Goal: Book appointment/travel/reservation

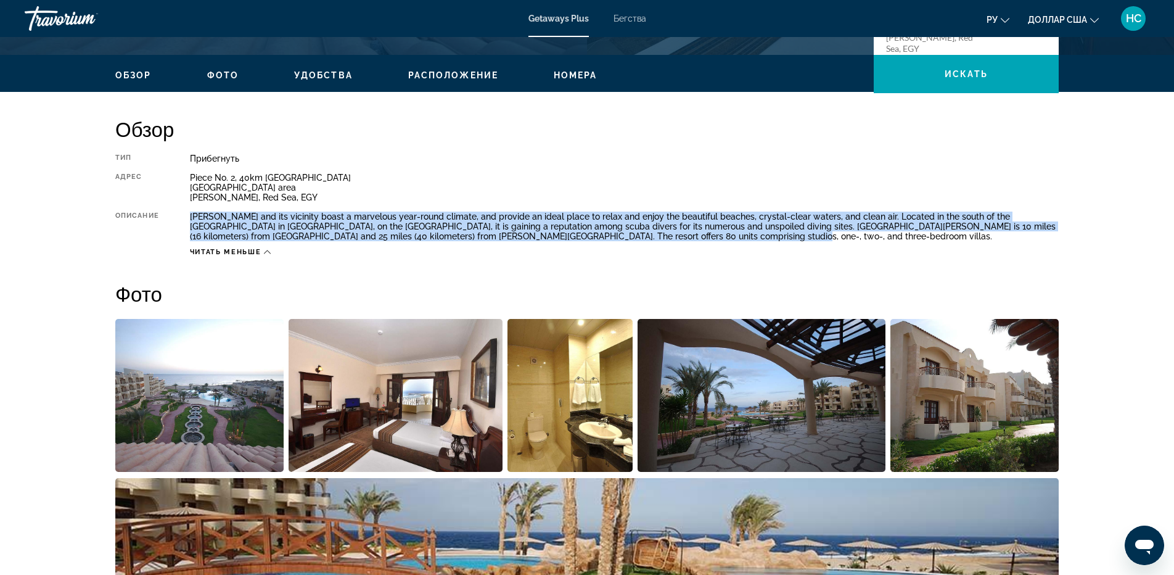
drag, startPoint x: 189, startPoint y: 214, endPoint x: 594, endPoint y: 216, distance: 404.5
click at [683, 237] on div "[PERSON_NAME] and its vicinity boast a marvelous year-round climate, and provid…" at bounding box center [624, 227] width 869 height 30
copy div "[PERSON_NAME] and its vicinity boast a marvelous year-round climate, and provid…"
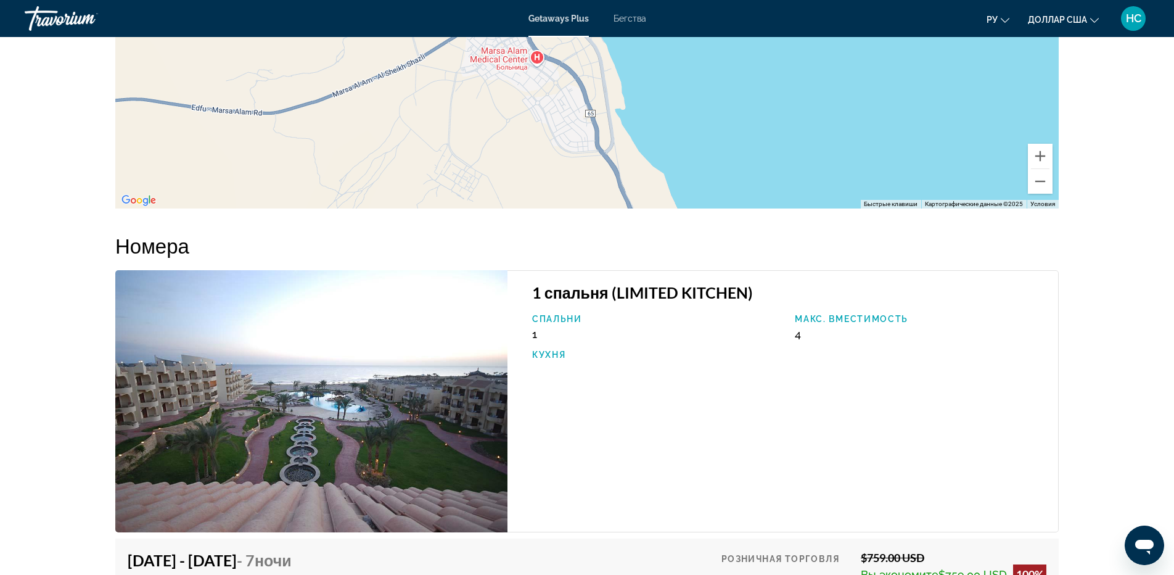
scroll to position [1462, 0]
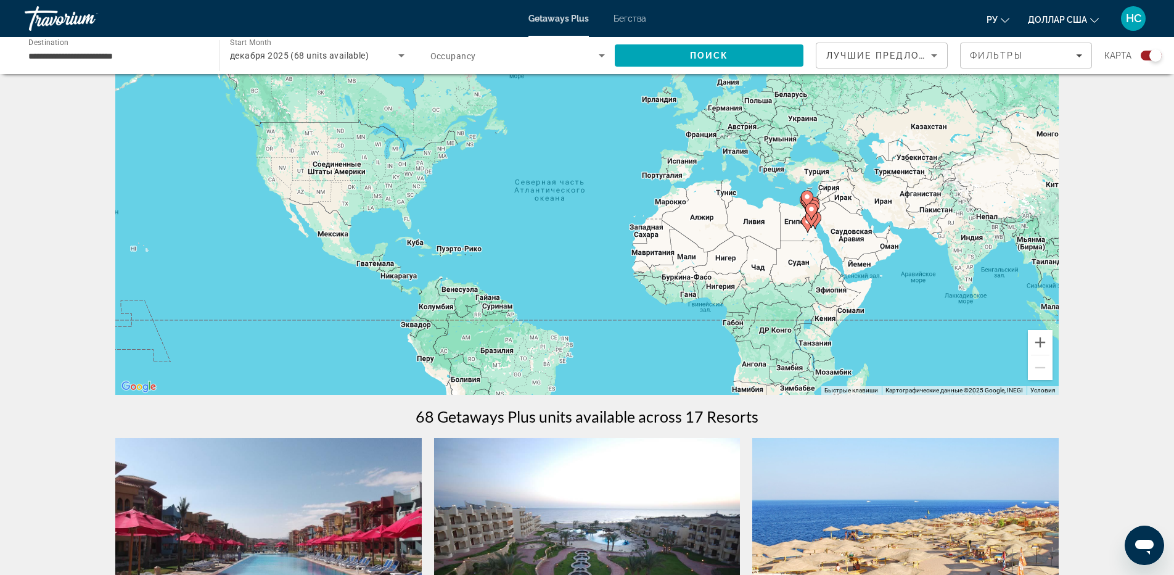
scroll to position [370, 0]
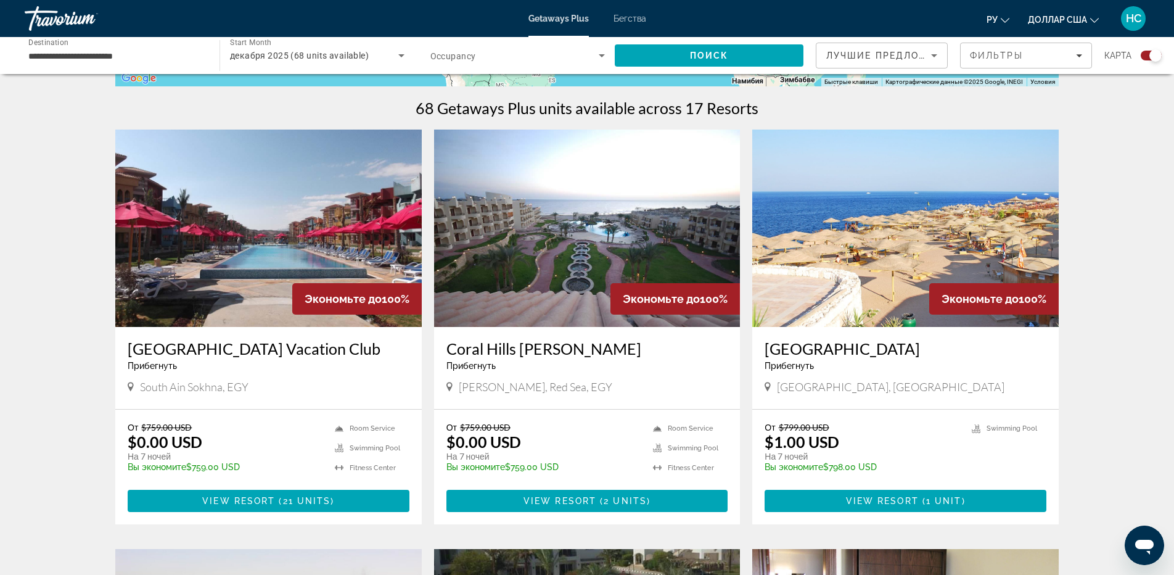
click at [974, 232] on img "Основное содержание" at bounding box center [905, 228] width 306 height 197
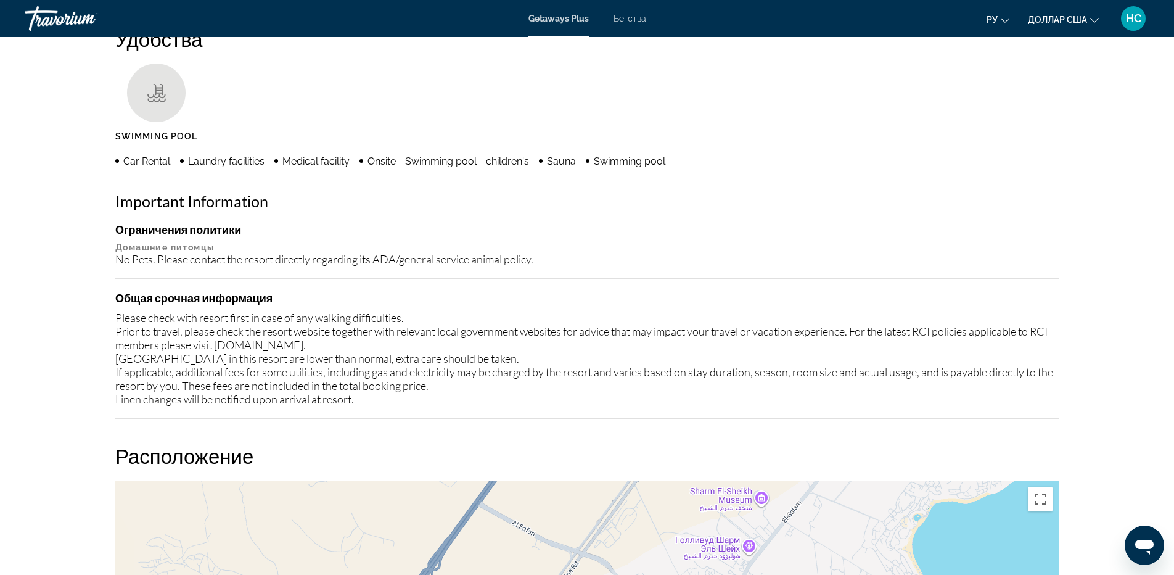
scroll to position [1048, 0]
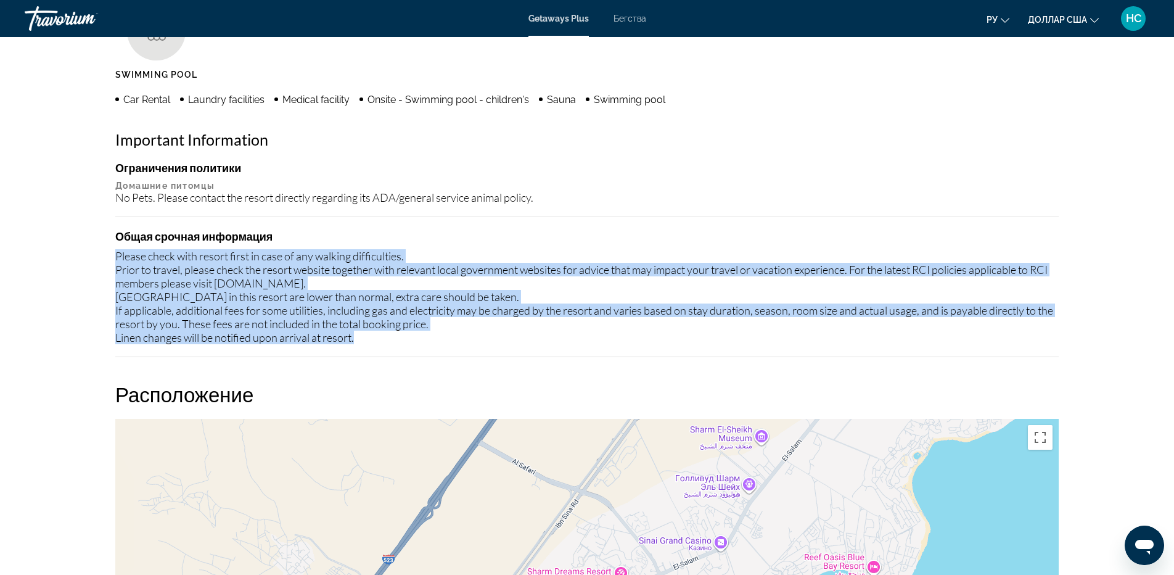
drag, startPoint x: 117, startPoint y: 254, endPoint x: 384, endPoint y: 339, distance: 280.1
click at [384, 339] on div "Please check with resort first in case of any walking difficulties. Prior to tr…" at bounding box center [587, 296] width 944 height 95
copy div "Please check with resort first in case of any walking difficulties. Prior to tr…"
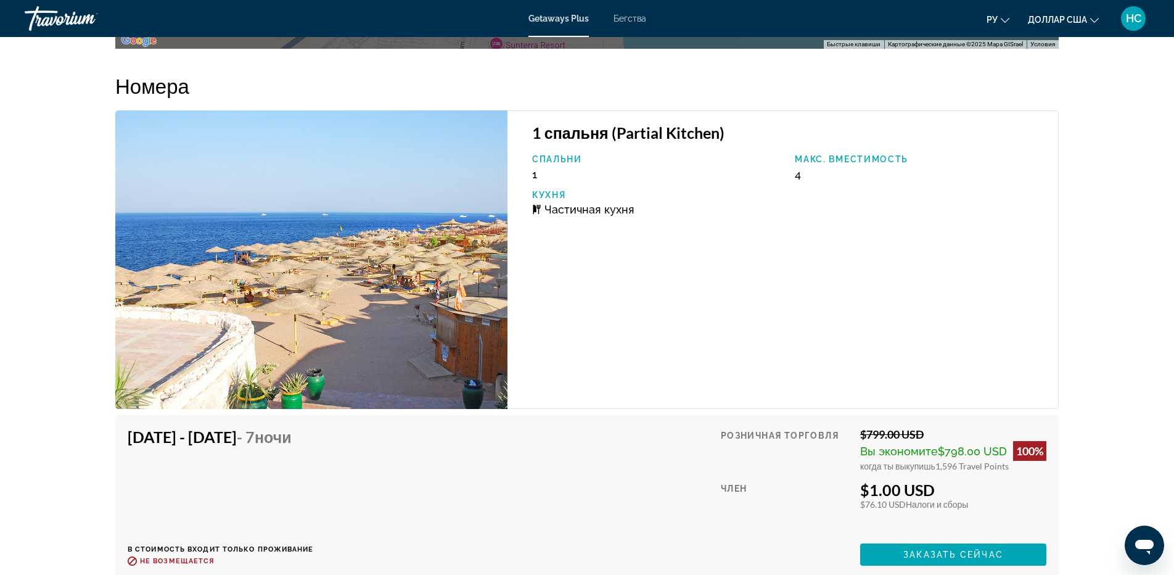
scroll to position [1850, 0]
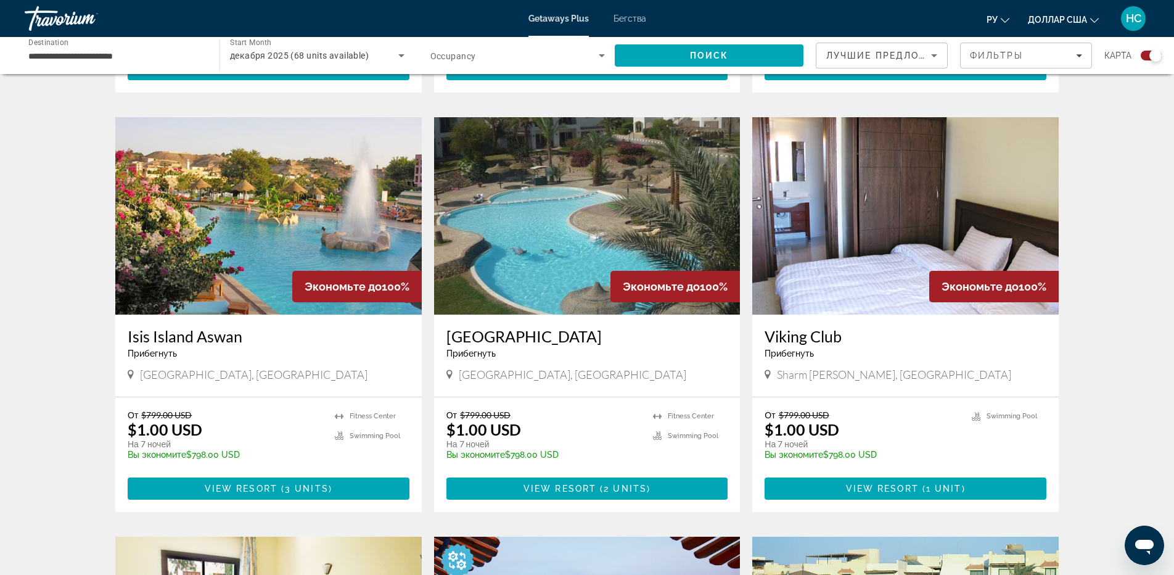
scroll to position [863, 0]
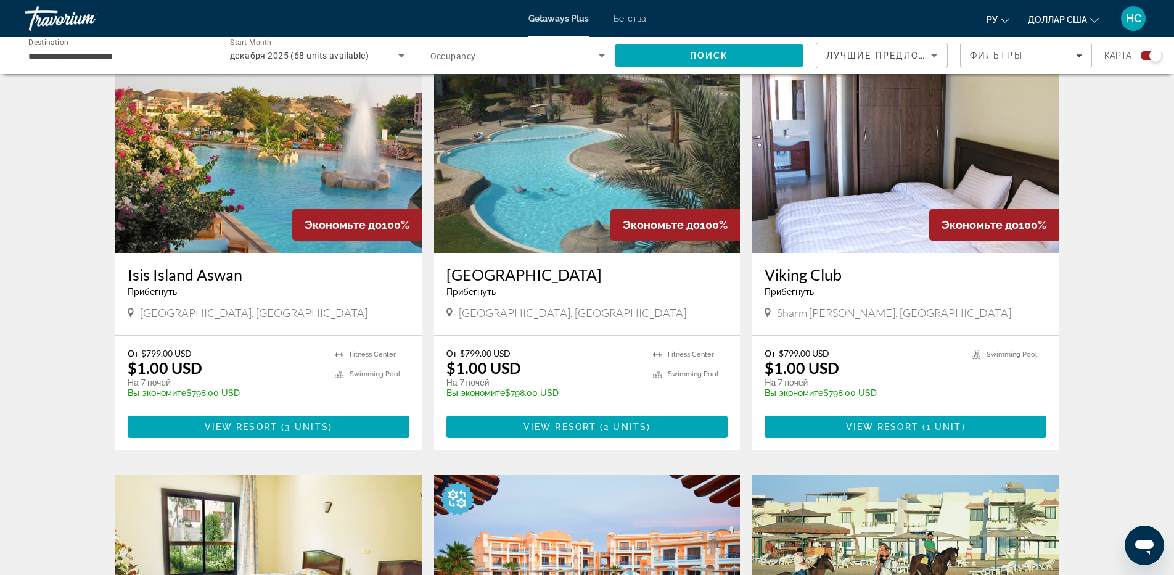
click at [889, 113] on img "Основное содержание" at bounding box center [905, 154] width 306 height 197
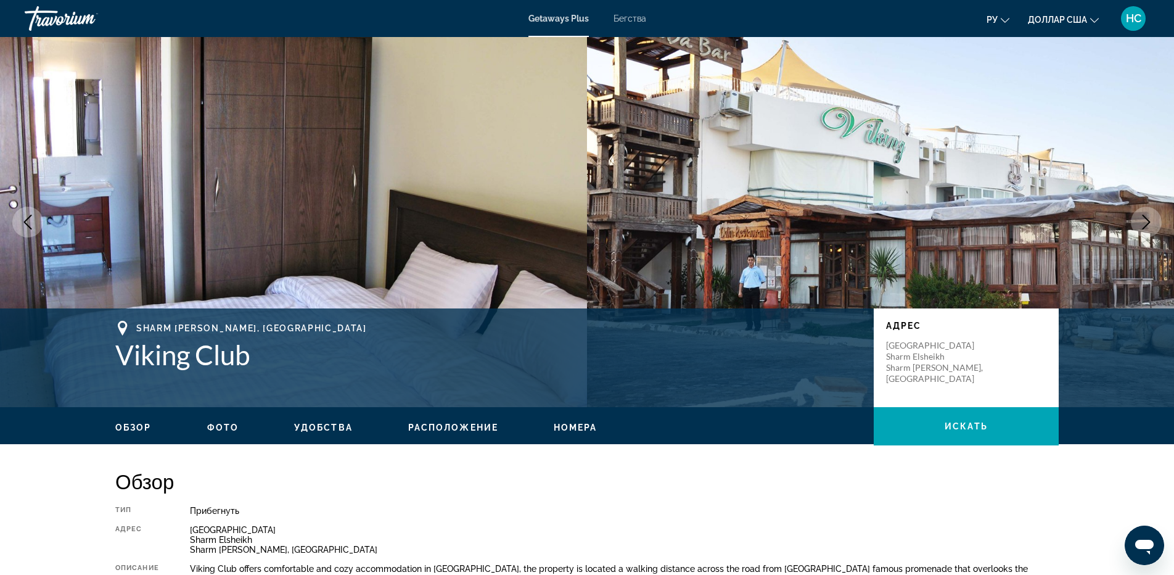
click at [1151, 222] on icon "Next image" at bounding box center [1146, 222] width 15 height 15
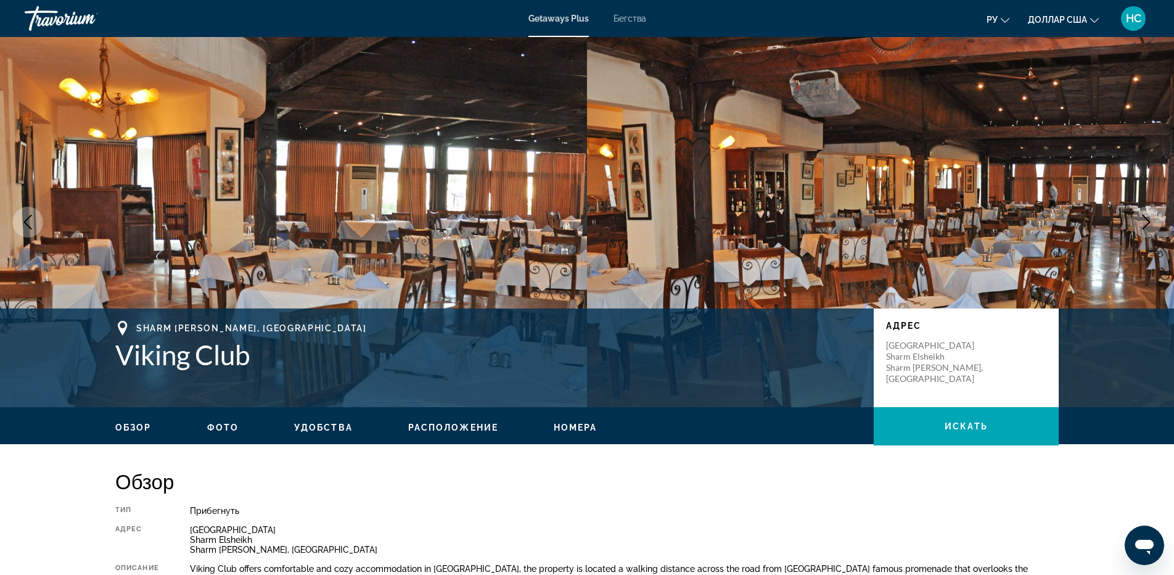
click at [1151, 222] on icon "Next image" at bounding box center [1146, 222] width 15 height 15
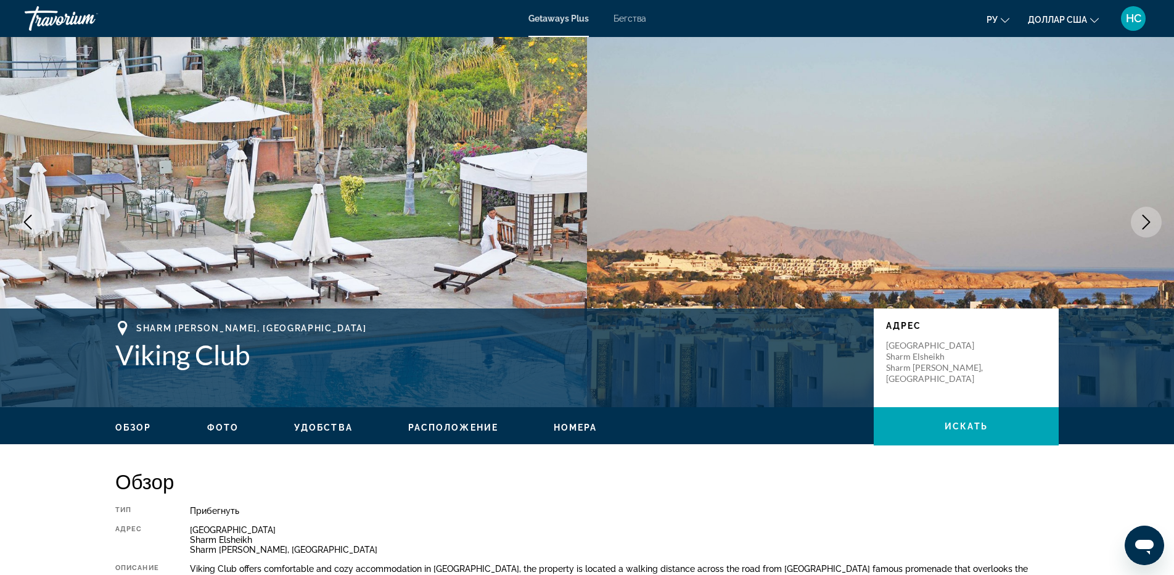
click at [1148, 219] on icon "Next image" at bounding box center [1146, 222] width 15 height 15
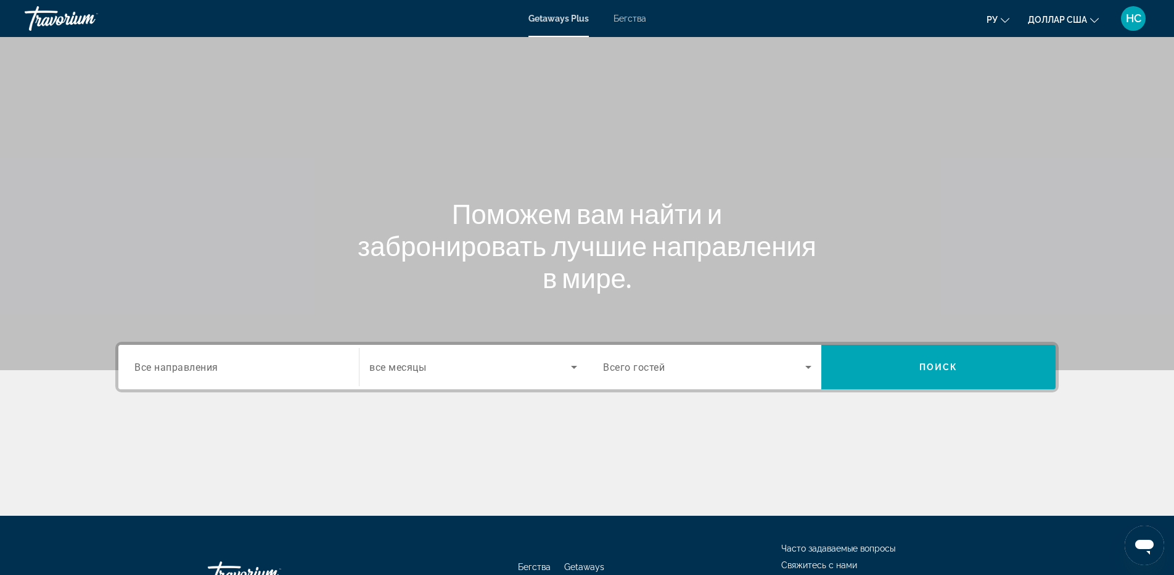
scroll to position [92, 0]
click at [212, 371] on span "Все направления" at bounding box center [176, 367] width 84 height 12
click at [212, 371] on input "Destination Все направления" at bounding box center [238, 367] width 208 height 15
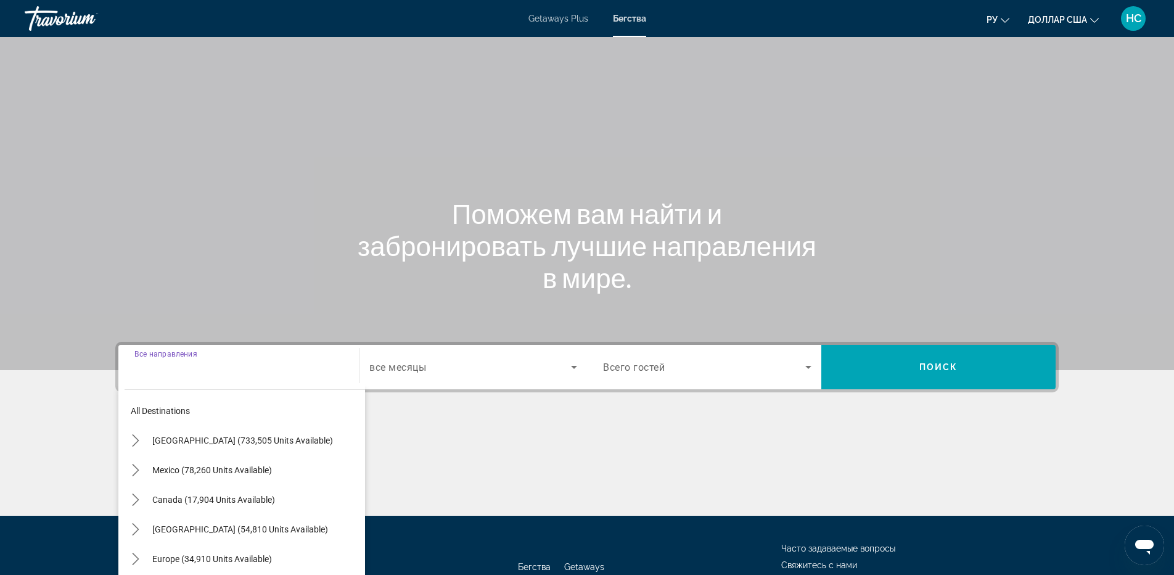
scroll to position [92, 0]
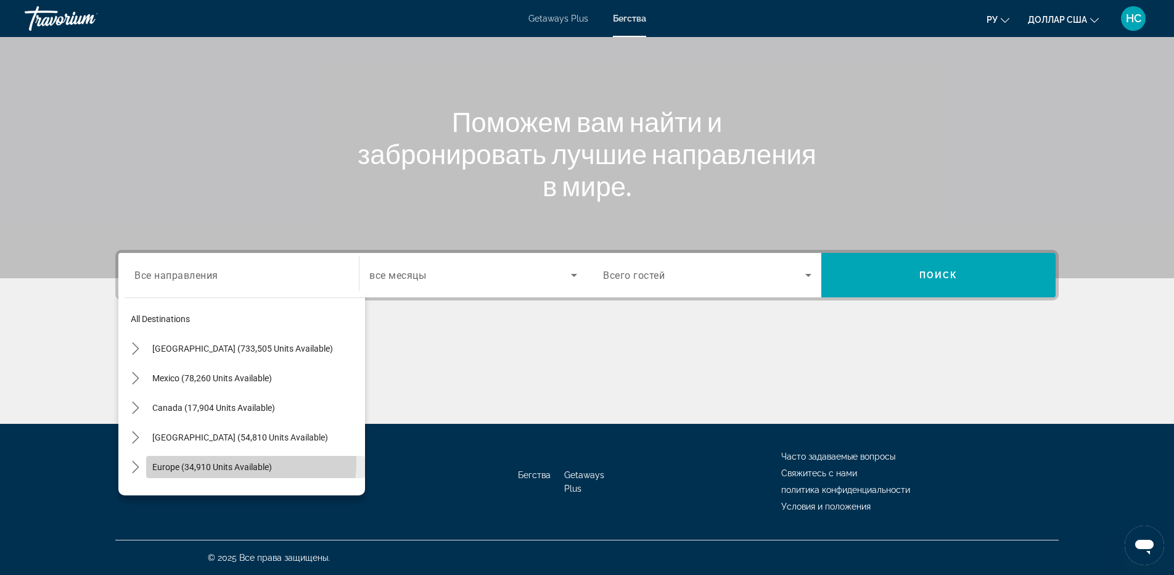
click at [214, 461] on span "Select destination: Europe (34,910 units available)" at bounding box center [255, 467] width 219 height 30
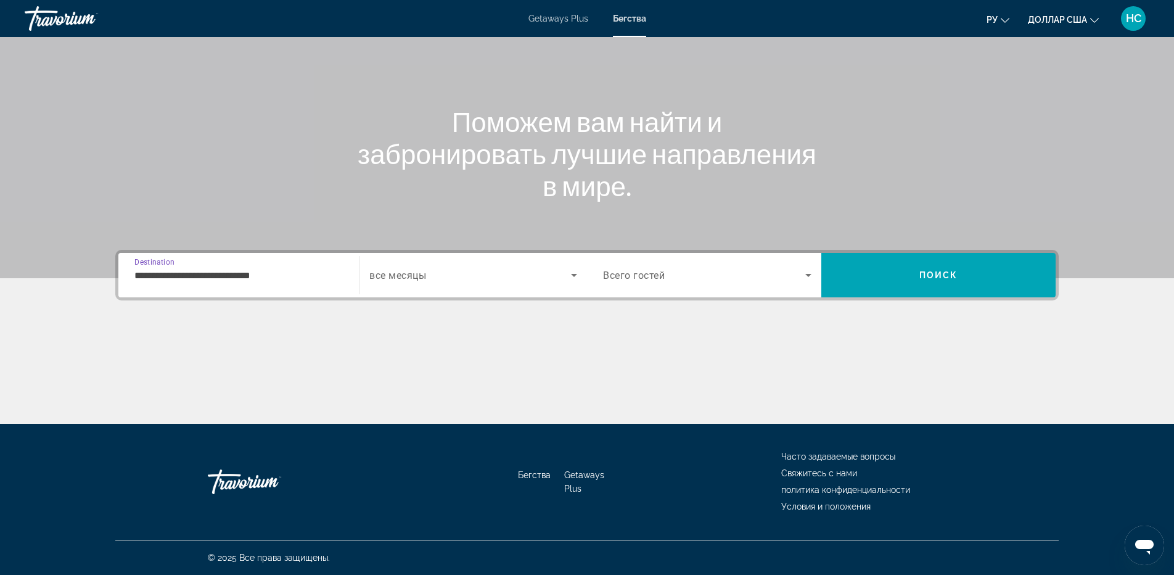
click at [270, 268] on input "**********" at bounding box center [238, 275] width 208 height 15
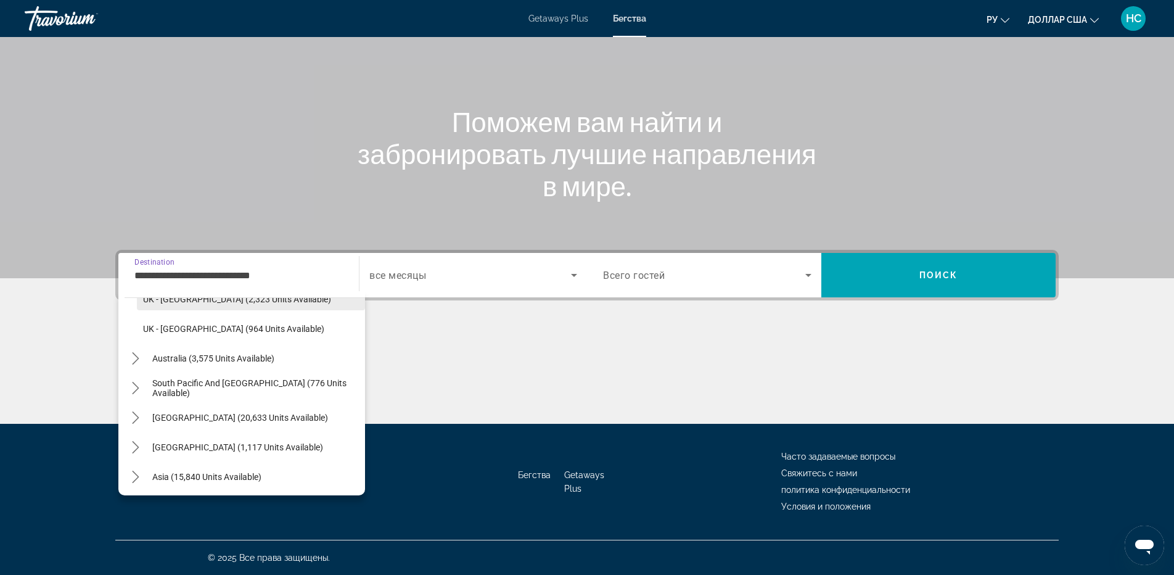
scroll to position [787, 0]
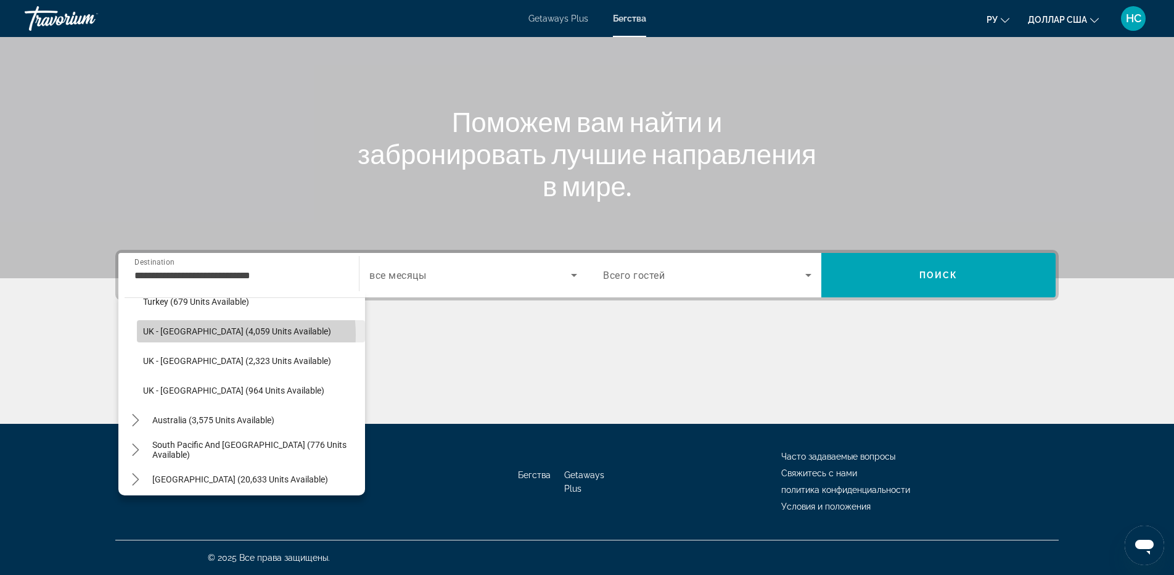
click at [205, 335] on span "UK - [GEOGRAPHIC_DATA] (4,059 units available)" at bounding box center [237, 331] width 188 height 10
type input "**********"
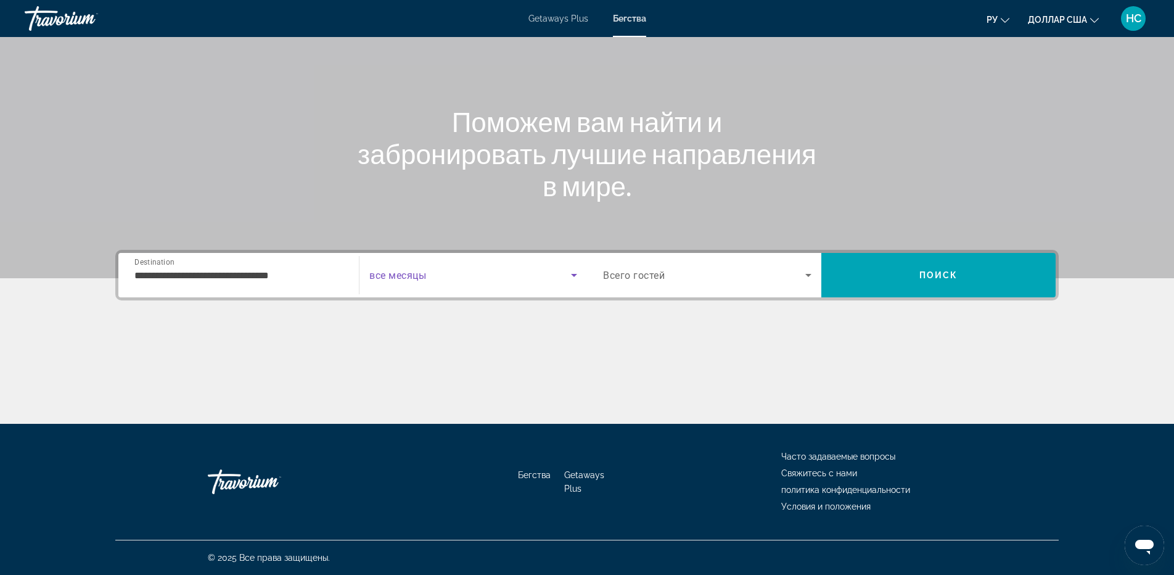
click at [508, 277] on span "Search widget" at bounding box center [470, 275] width 202 height 15
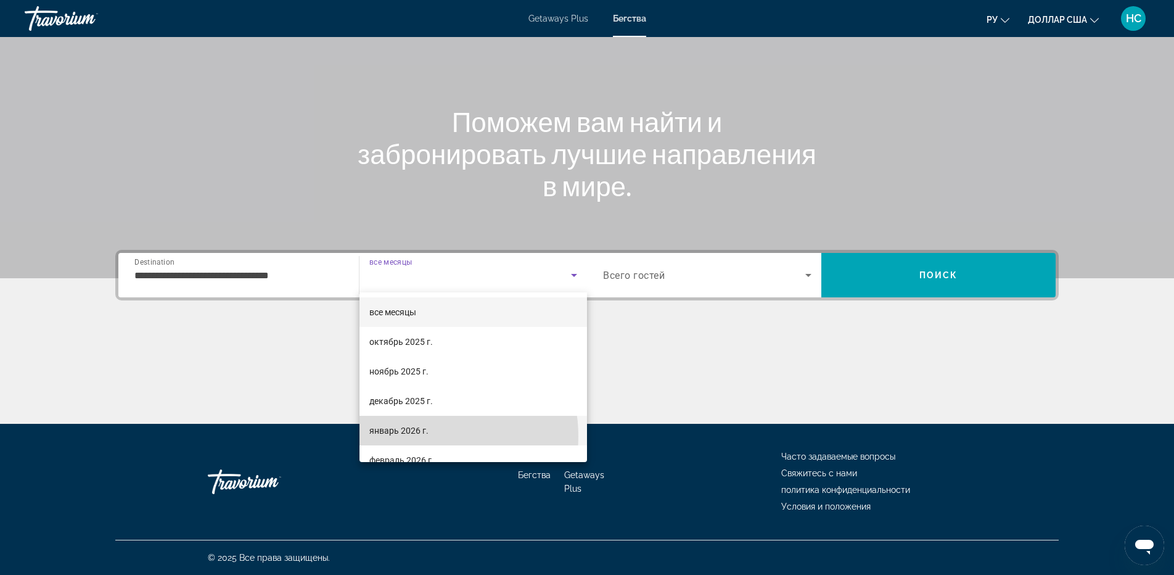
click at [426, 436] on span "январь 2026 г." at bounding box center [398, 430] width 59 height 15
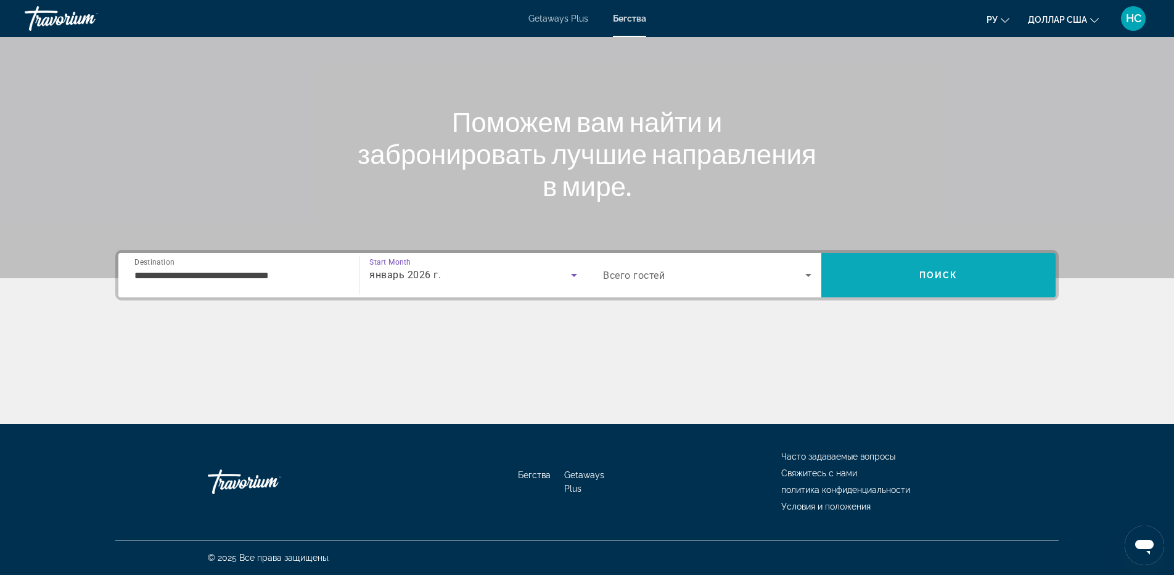
click at [897, 278] on span "Search" at bounding box center [938, 275] width 234 height 30
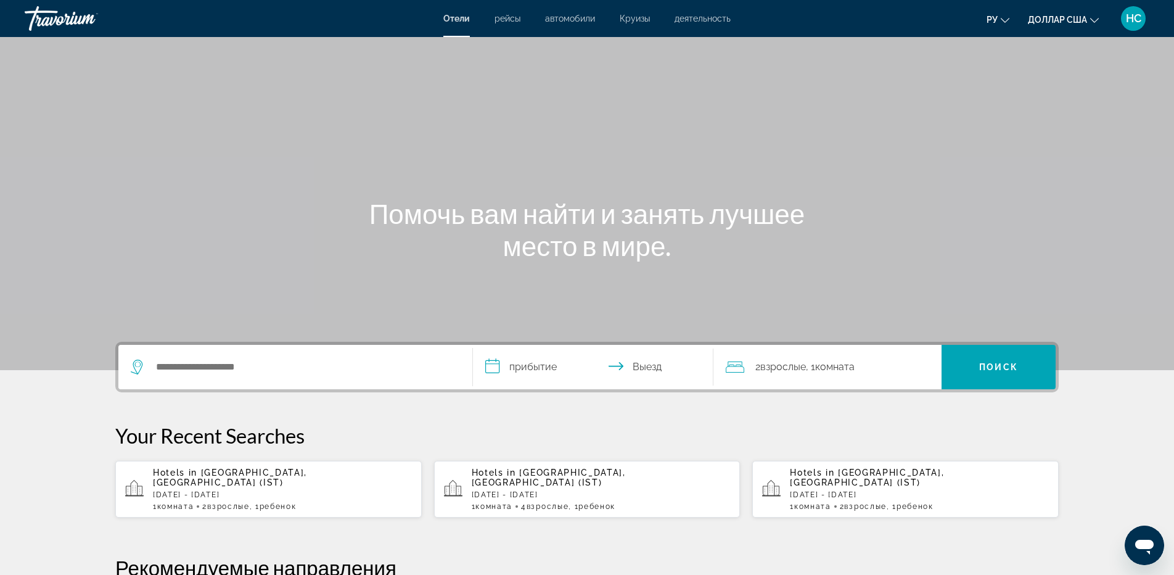
click at [242, 357] on div "Виджет поиска" at bounding box center [295, 367] width 329 height 44
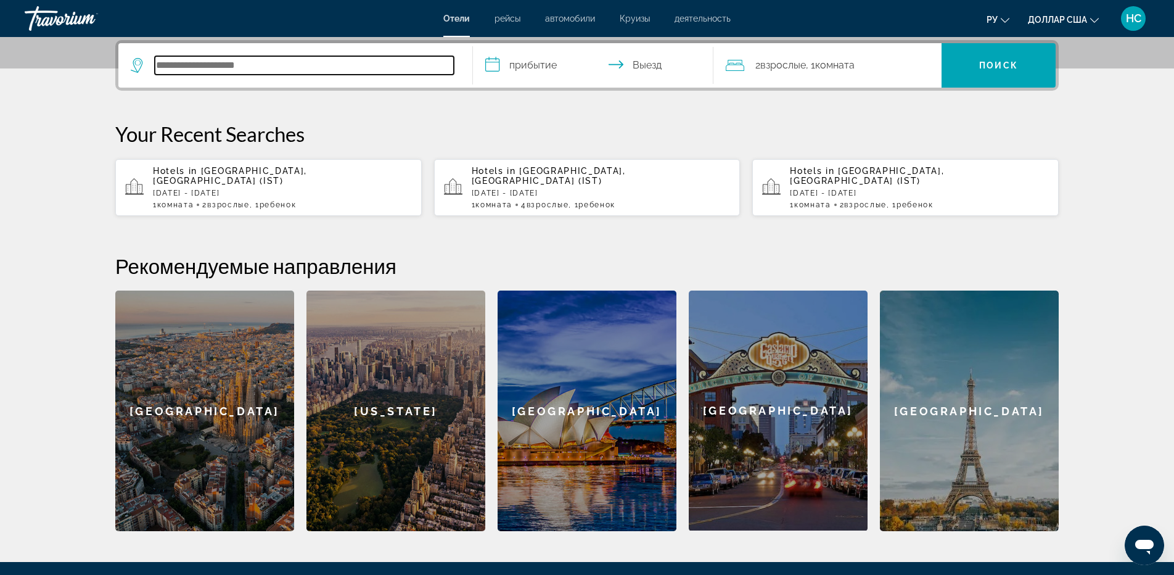
click at [269, 67] on input "Поиск отеля" at bounding box center [304, 65] width 299 height 19
drag, startPoint x: 231, startPoint y: 67, endPoint x: 130, endPoint y: 75, distance: 102.0
click at [130, 75] on app-destination-search "**********" at bounding box center [295, 65] width 355 height 44
paste input "Поиск отеля"
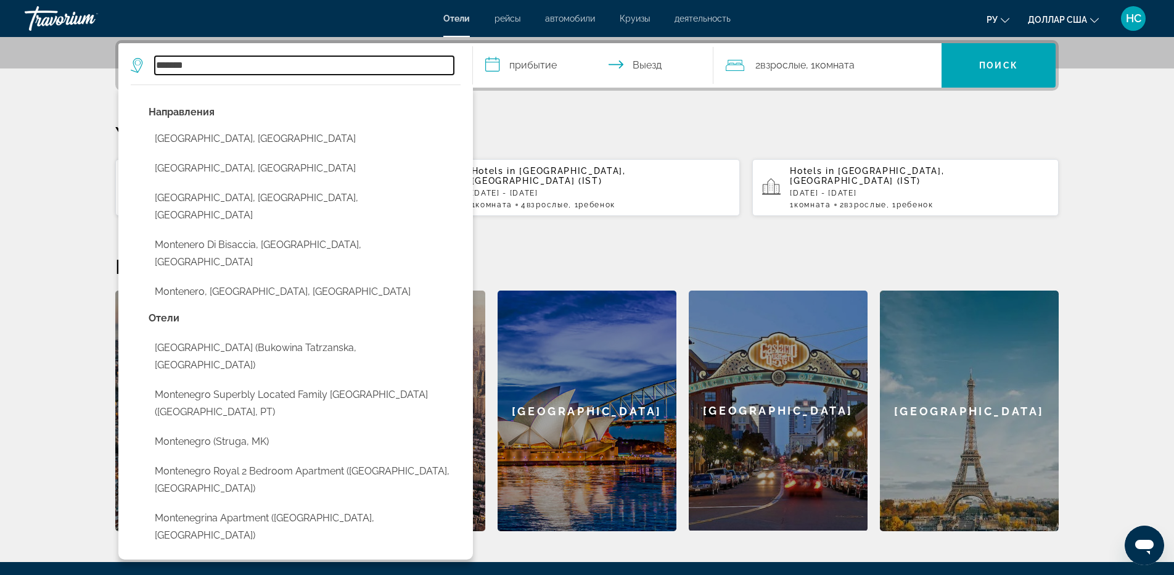
type input "*******"
